Goal: Task Accomplishment & Management: Complete application form

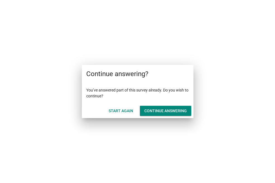
click at [154, 111] on div "Continue answering" at bounding box center [166, 111] width 42 height 6
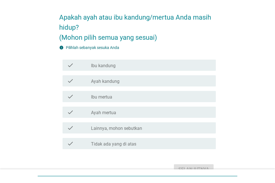
scroll to position [28, 0]
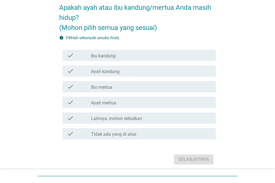
click at [129, 60] on div "check check_box_outline_blank Ibu kandung" at bounding box center [139, 55] width 153 height 11
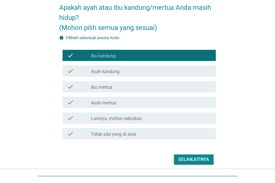
click at [127, 72] on div "check_box_outline_blank Ayah kandung" at bounding box center [151, 71] width 120 height 7
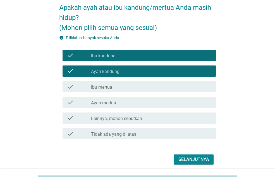
click at [126, 86] on div "check_box_outline_blank Ibu mertua" at bounding box center [151, 86] width 120 height 7
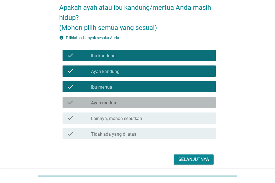
click at [126, 103] on div "check_box_outline_blank [PERSON_NAME]" at bounding box center [151, 102] width 120 height 7
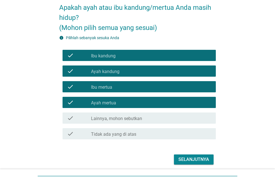
click at [186, 159] on div "Selanjutnya" at bounding box center [194, 159] width 31 height 7
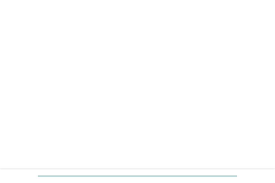
scroll to position [0, 0]
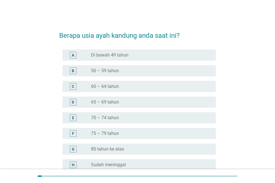
click at [126, 86] on div "radio_button_unchecked 60 – 64 tahun" at bounding box center [149, 87] width 116 height 6
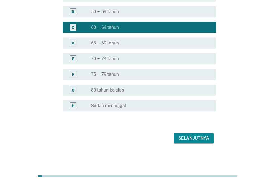
scroll to position [59, 0]
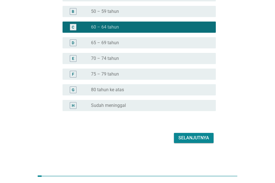
click at [183, 133] on button "Selanjutnya" at bounding box center [194, 138] width 40 height 10
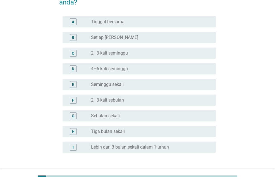
scroll to position [56, 0]
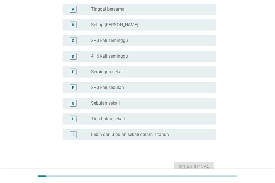
click at [129, 105] on div "radio_button_unchecked Sebulan sekali" at bounding box center [149, 103] width 116 height 6
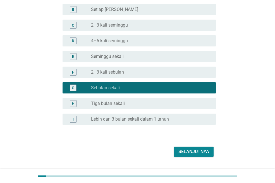
scroll to position [84, 0]
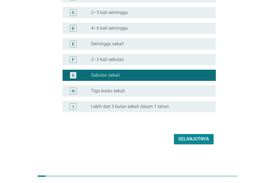
click at [182, 136] on div "Selanjutnya" at bounding box center [194, 139] width 31 height 7
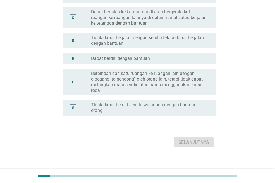
scroll to position [0, 0]
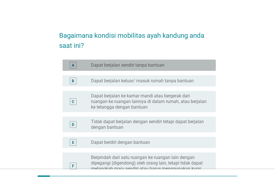
click at [165, 66] on div "radio_button_unchecked Dapat berjalan sendiri tanpa bantuan" at bounding box center [149, 65] width 116 height 6
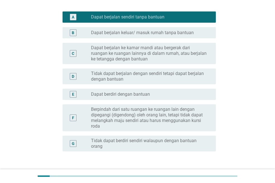
scroll to position [88, 0]
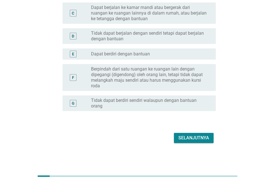
click at [188, 136] on div "Selanjutnya" at bounding box center [194, 137] width 31 height 7
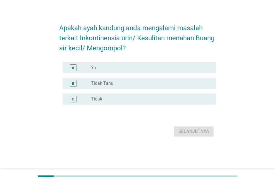
scroll to position [0, 0]
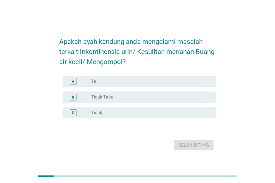
click at [108, 110] on div "radio_button_unchecked Tidak" at bounding box center [149, 113] width 116 height 6
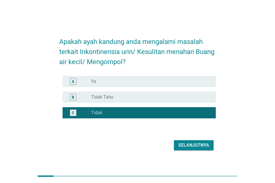
click at [196, 148] on div "Selanjutnya" at bounding box center [194, 145] width 31 height 7
